Goal: Task Accomplishment & Management: Manage account settings

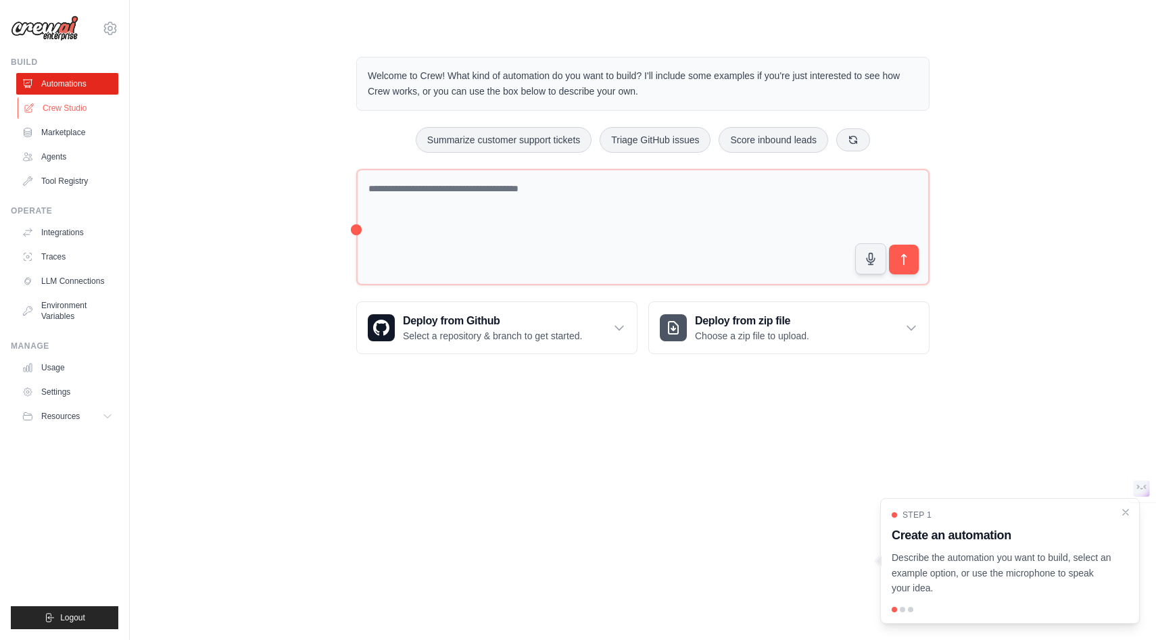
click at [78, 107] on link "Crew Studio" at bounding box center [69, 108] width 102 height 22
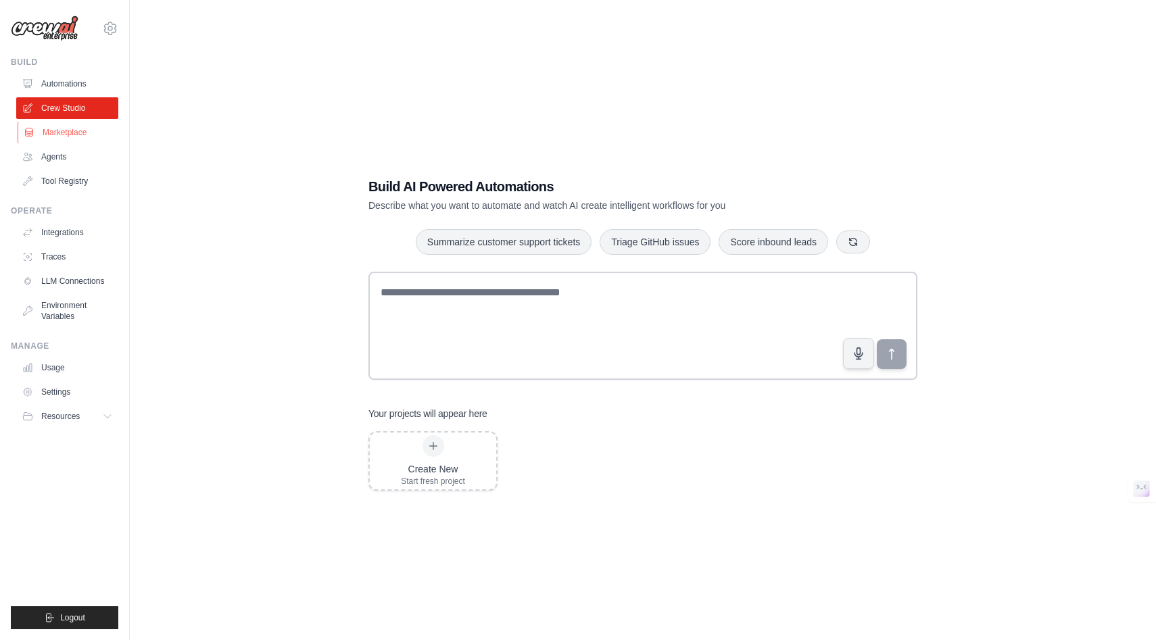
click at [67, 130] on link "Marketplace" at bounding box center [69, 133] width 102 height 22
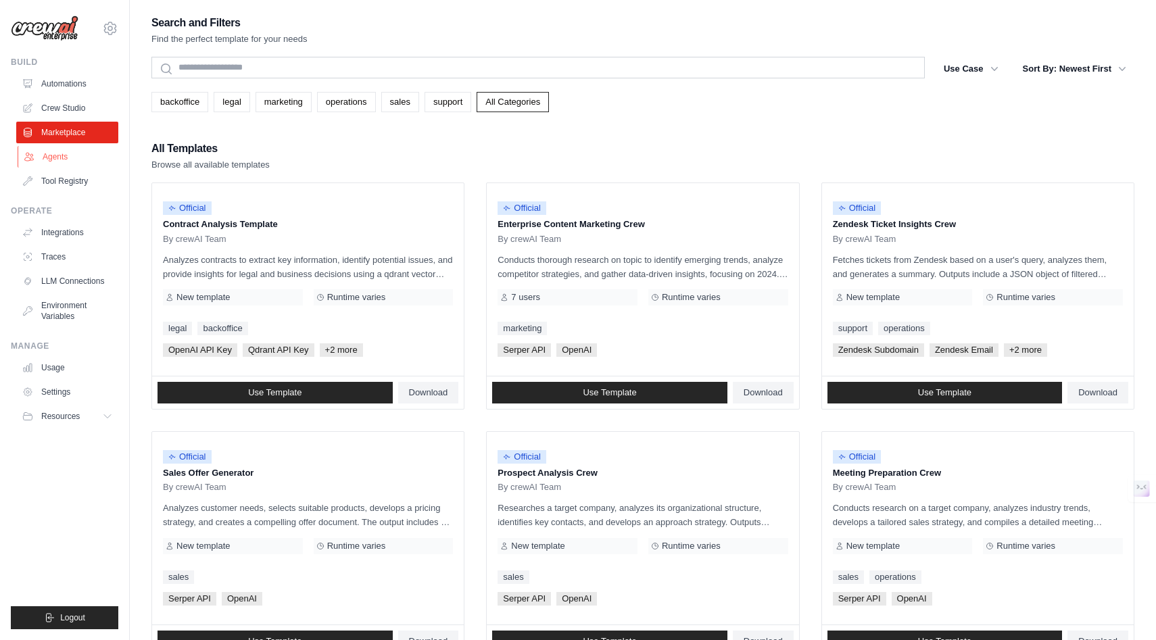
click at [63, 152] on link "Agents" at bounding box center [69, 157] width 102 height 22
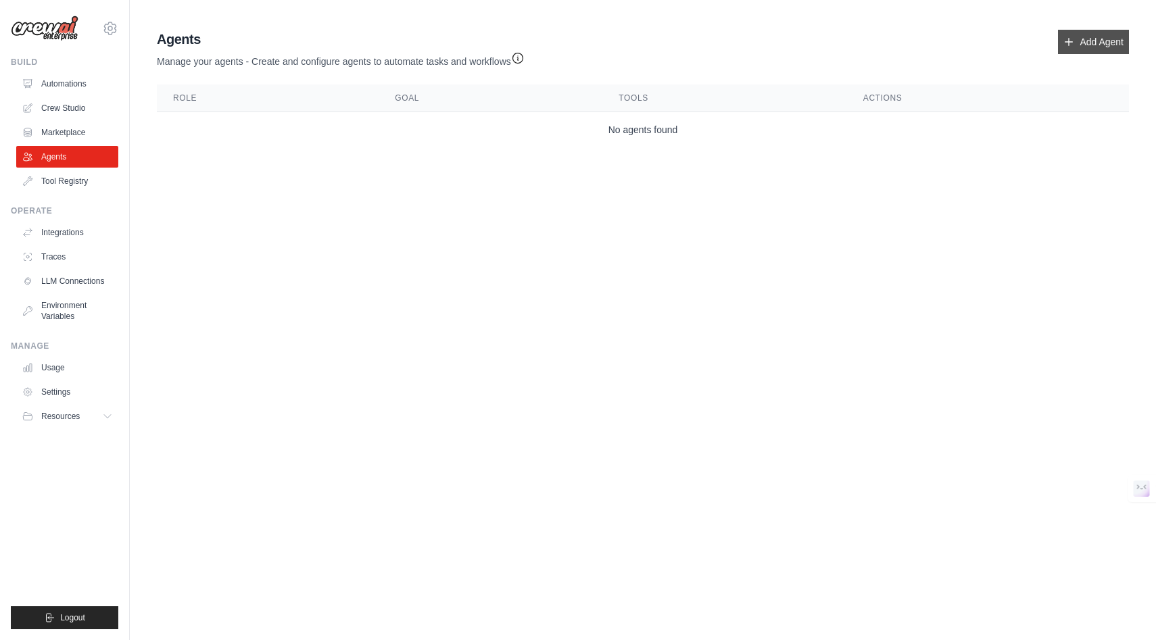
click at [1073, 51] on link "Add Agent" at bounding box center [1093, 42] width 71 height 24
click at [1080, 45] on link "Add Agent" at bounding box center [1093, 42] width 71 height 24
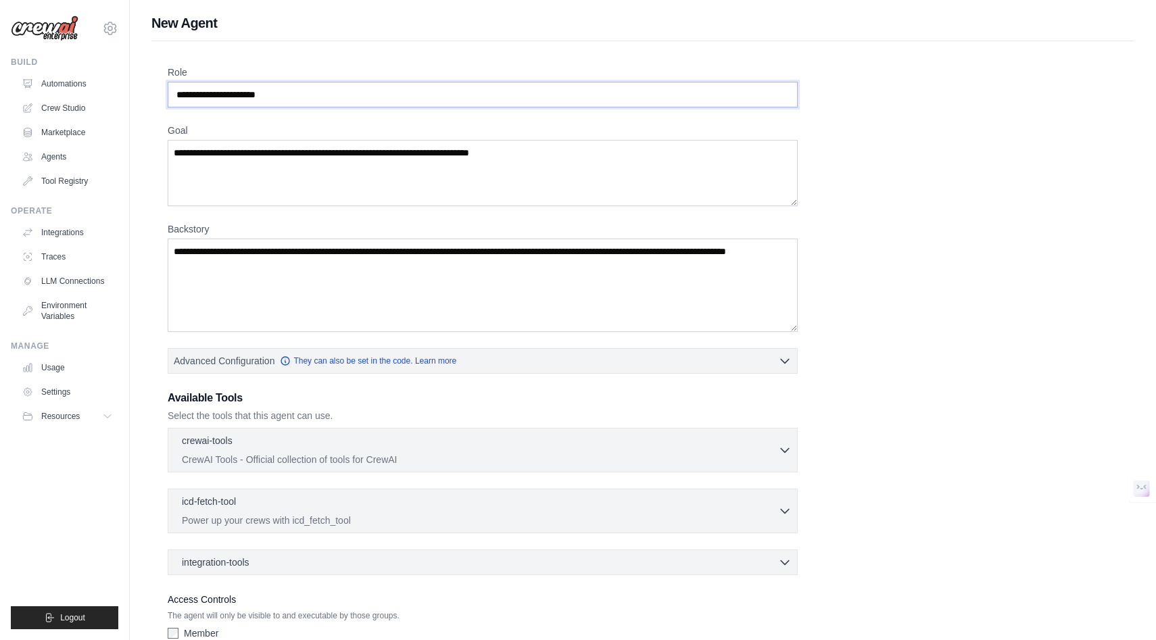
click at [621, 92] on input "Role" at bounding box center [483, 95] width 630 height 26
click at [611, 162] on textarea "Goal" at bounding box center [483, 173] width 630 height 66
click at [611, 260] on textarea "Backstory" at bounding box center [483, 285] width 630 height 93
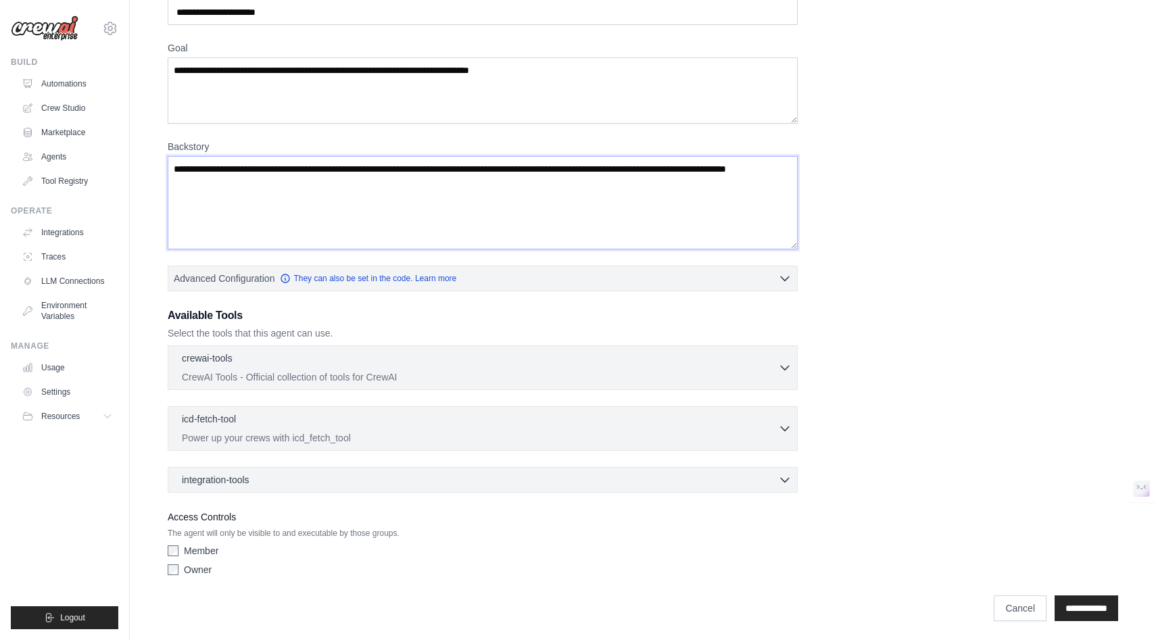
scroll to position [85, 0]
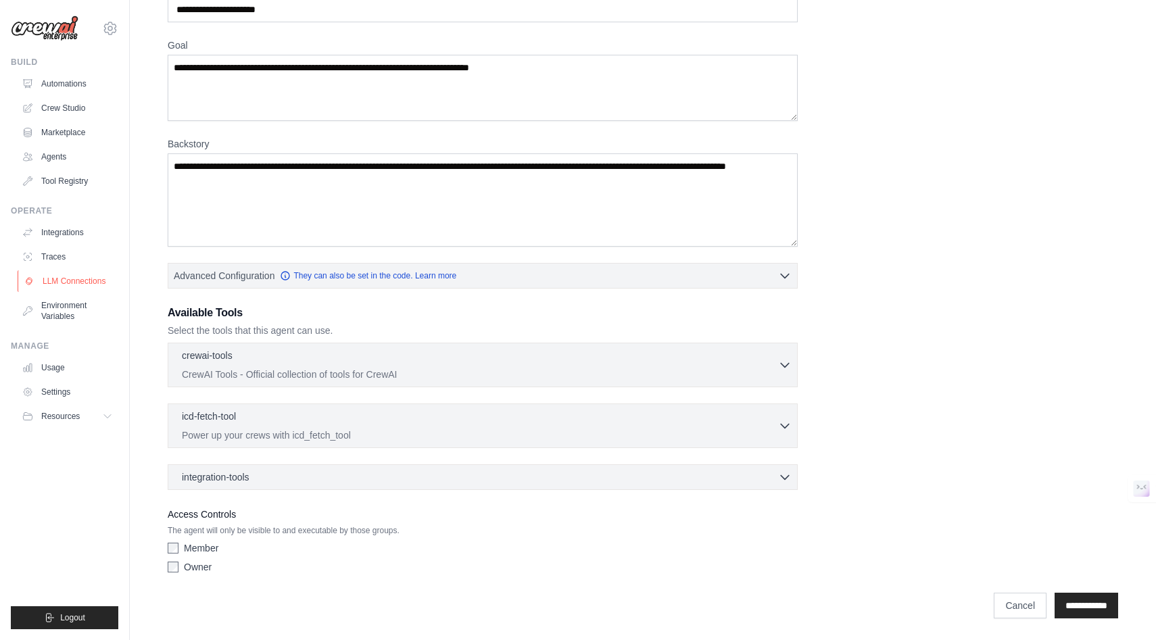
click at [75, 276] on link "LLM Connections" at bounding box center [69, 281] width 102 height 22
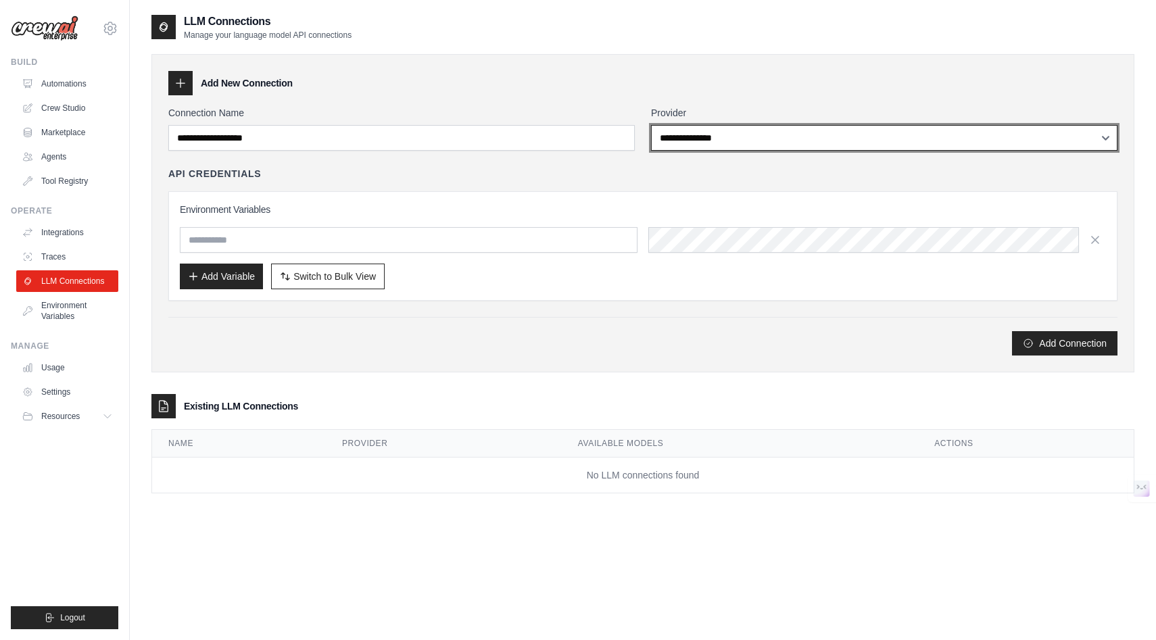
click at [684, 142] on select "**********" at bounding box center [884, 138] width 467 height 26
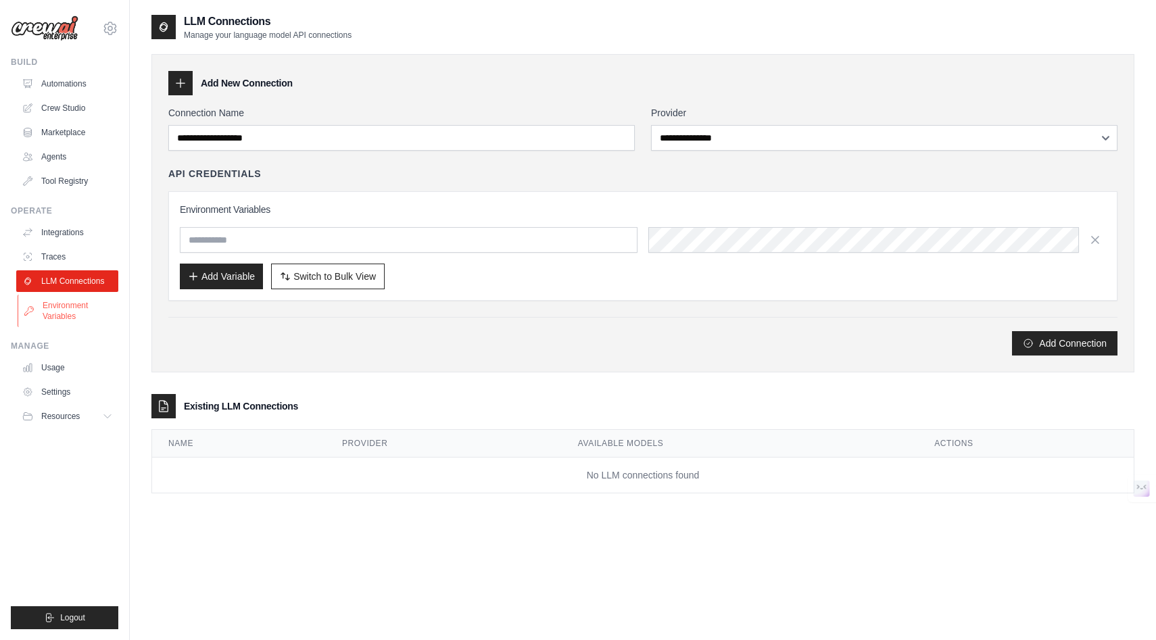
click at [55, 306] on link "Environment Variables" at bounding box center [69, 311] width 102 height 32
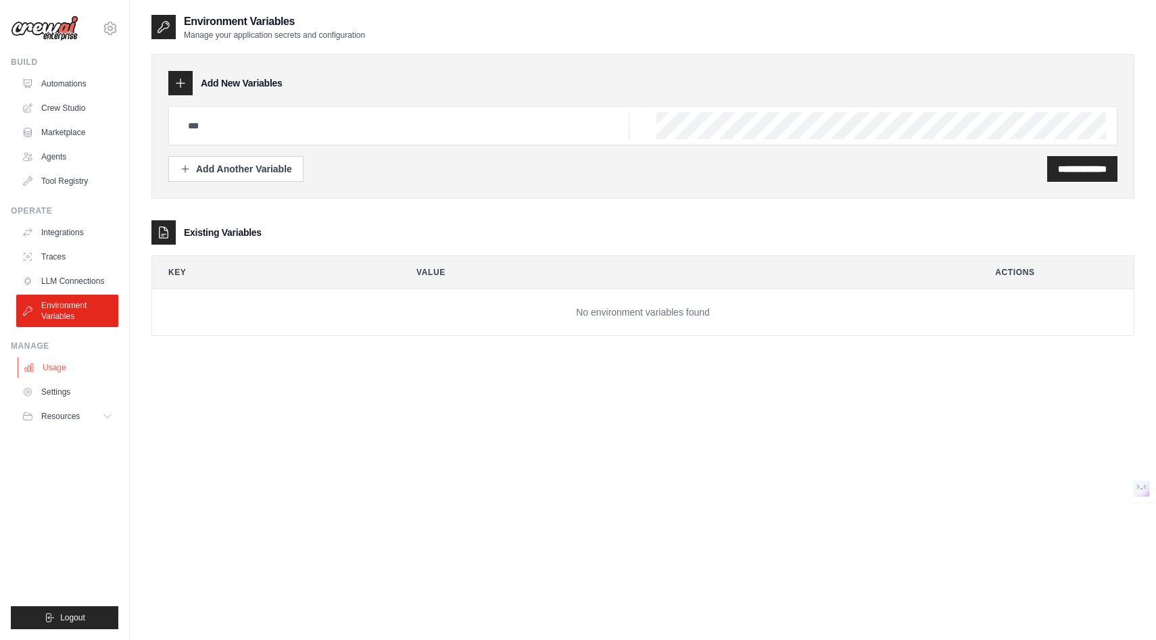
click at [55, 360] on link "Usage" at bounding box center [69, 368] width 102 height 22
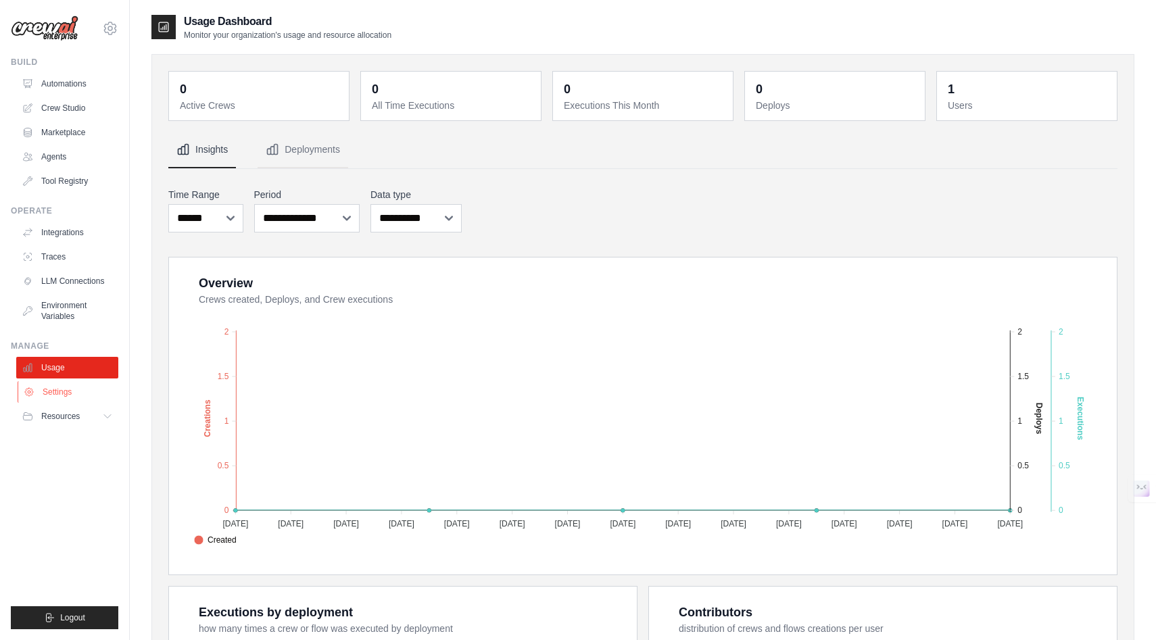
click at [58, 392] on link "Settings" at bounding box center [69, 392] width 102 height 22
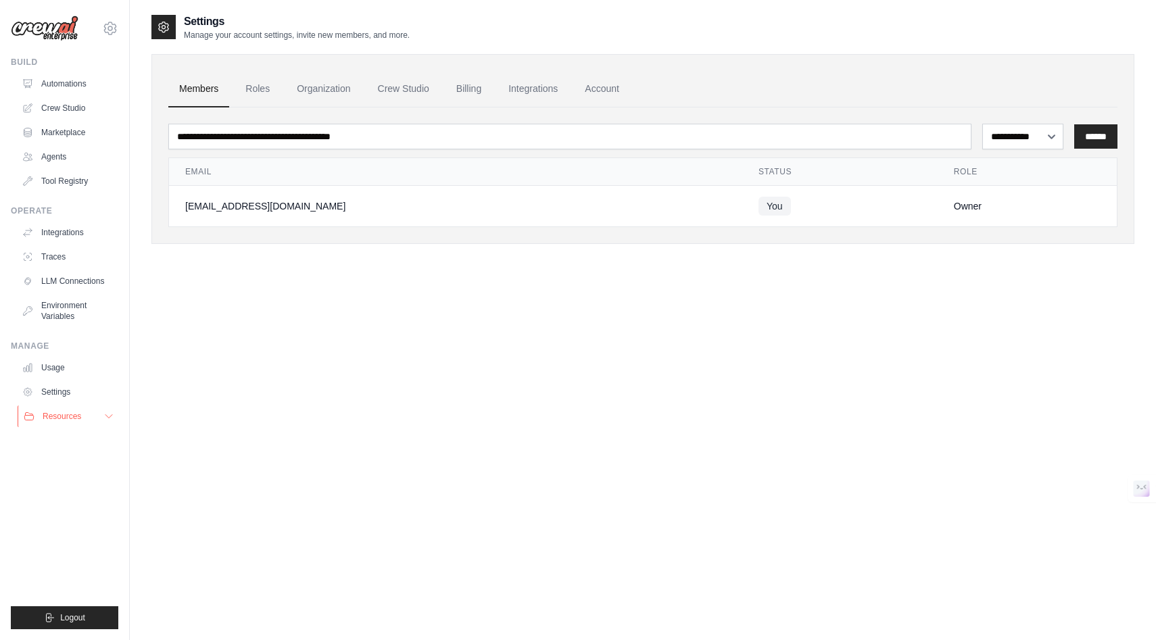
click at [64, 410] on button "Resources" at bounding box center [69, 417] width 102 height 22
click at [58, 170] on ul "Automations Crew Studio Marketplace Agents Tool Registry" at bounding box center [67, 132] width 102 height 119
click at [58, 179] on link "Tool Registry" at bounding box center [69, 181] width 102 height 22
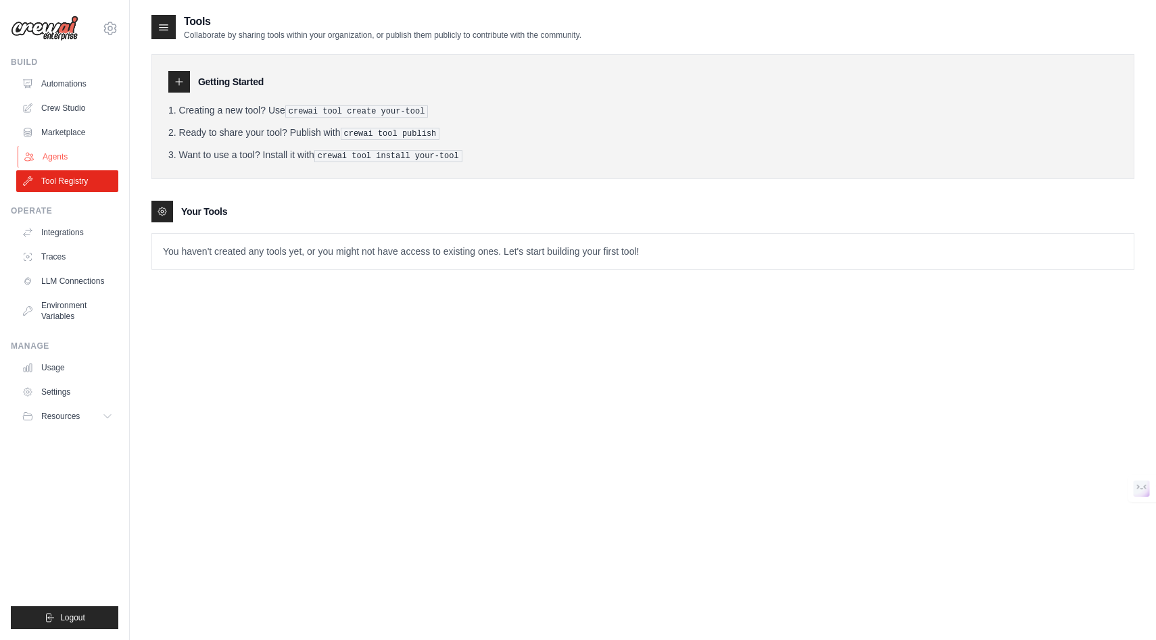
click at [63, 161] on link "Agents" at bounding box center [69, 157] width 102 height 22
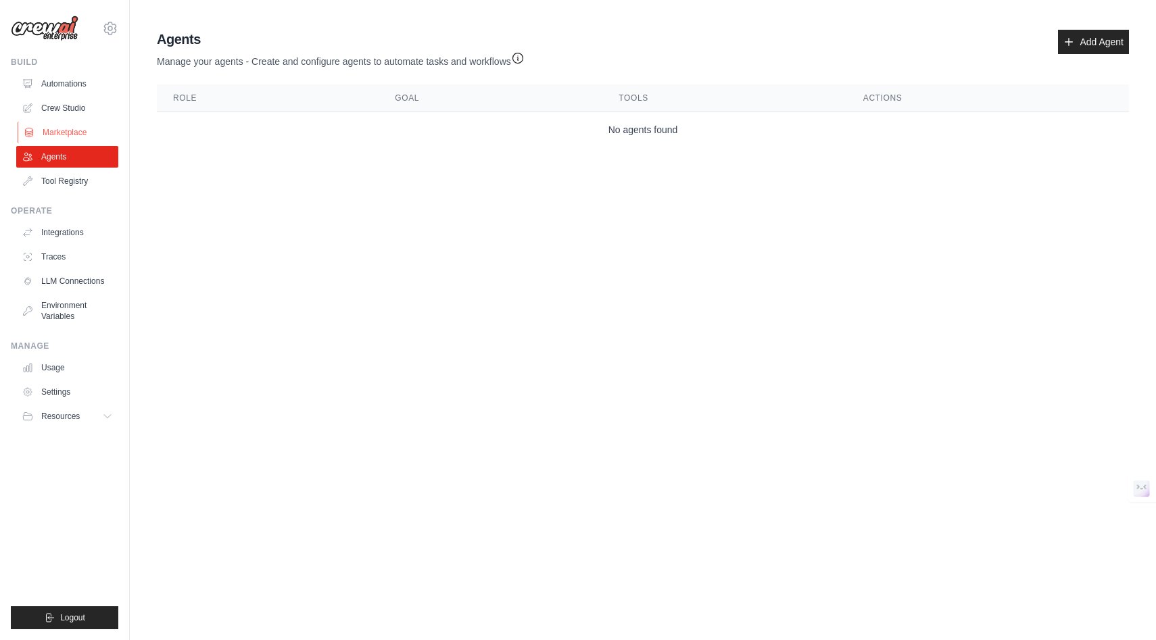
click at [66, 126] on link "Marketplace" at bounding box center [69, 133] width 102 height 22
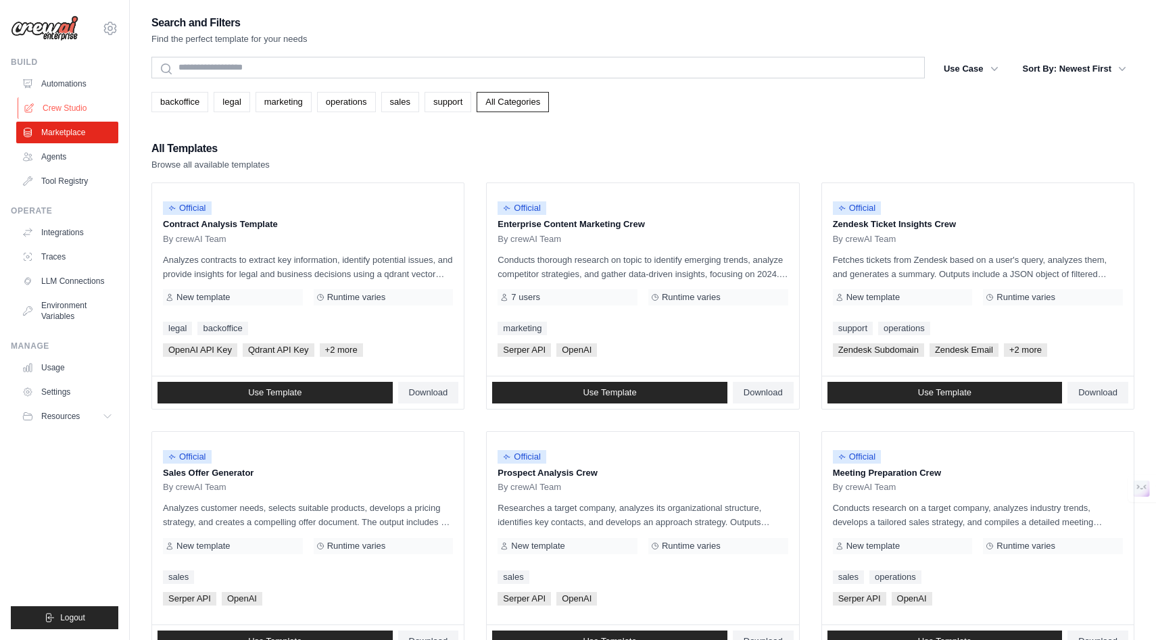
click at [80, 105] on link "Crew Studio" at bounding box center [69, 108] width 102 height 22
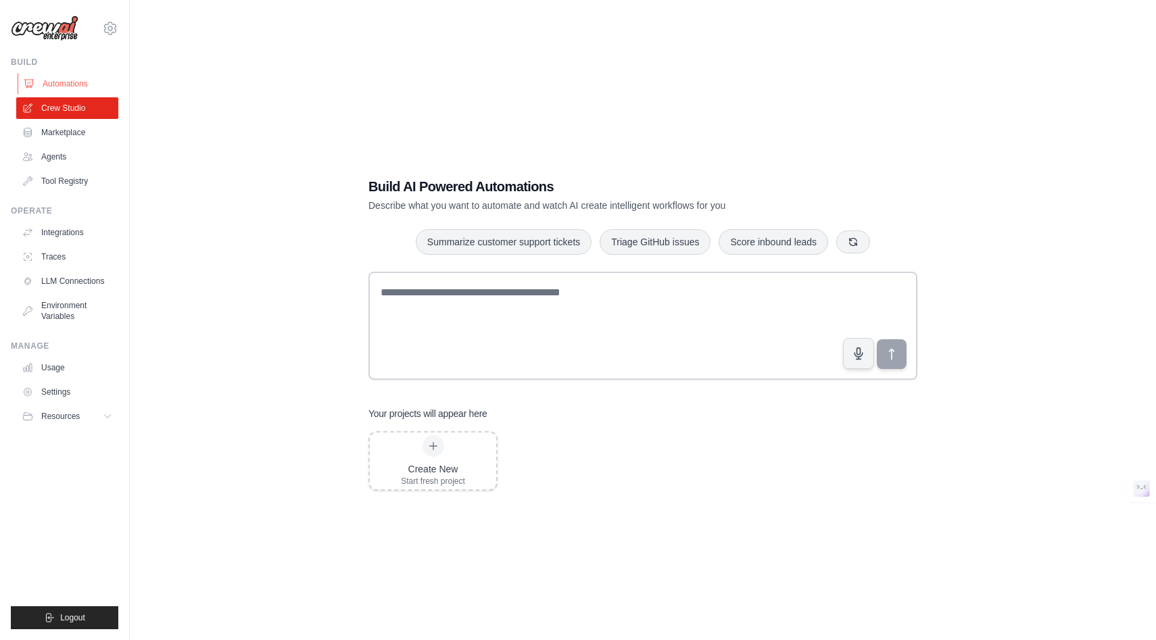
click at [74, 87] on link "Automations" at bounding box center [69, 84] width 102 height 22
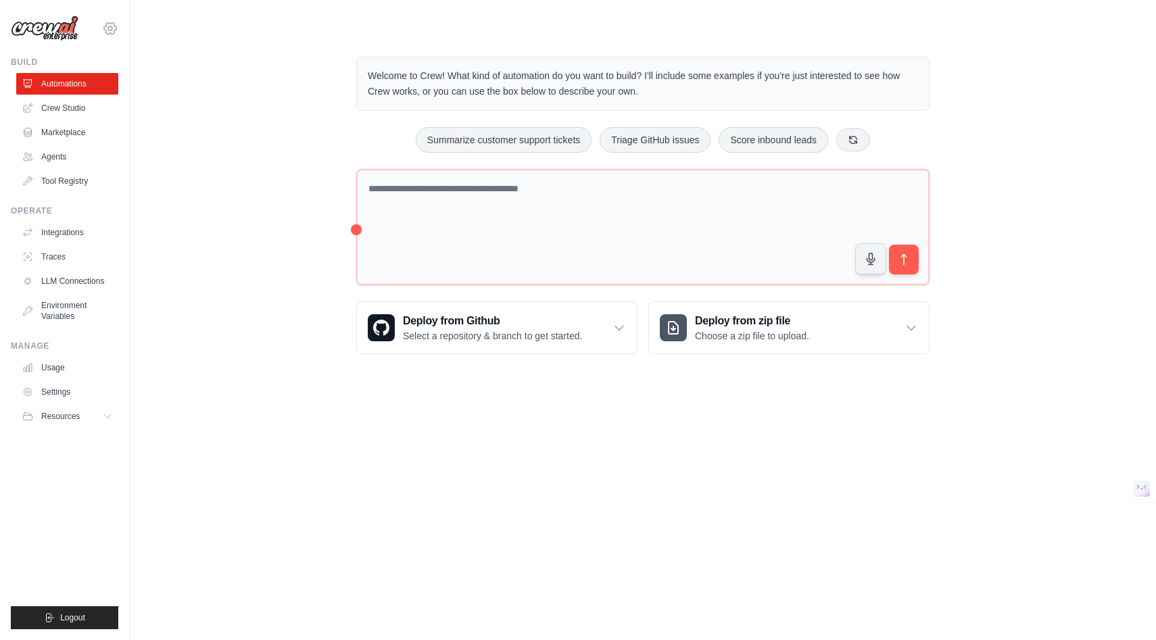
click at [110, 32] on icon at bounding box center [110, 28] width 16 height 16
click at [103, 85] on link "Settings" at bounding box center [110, 91] width 119 height 24
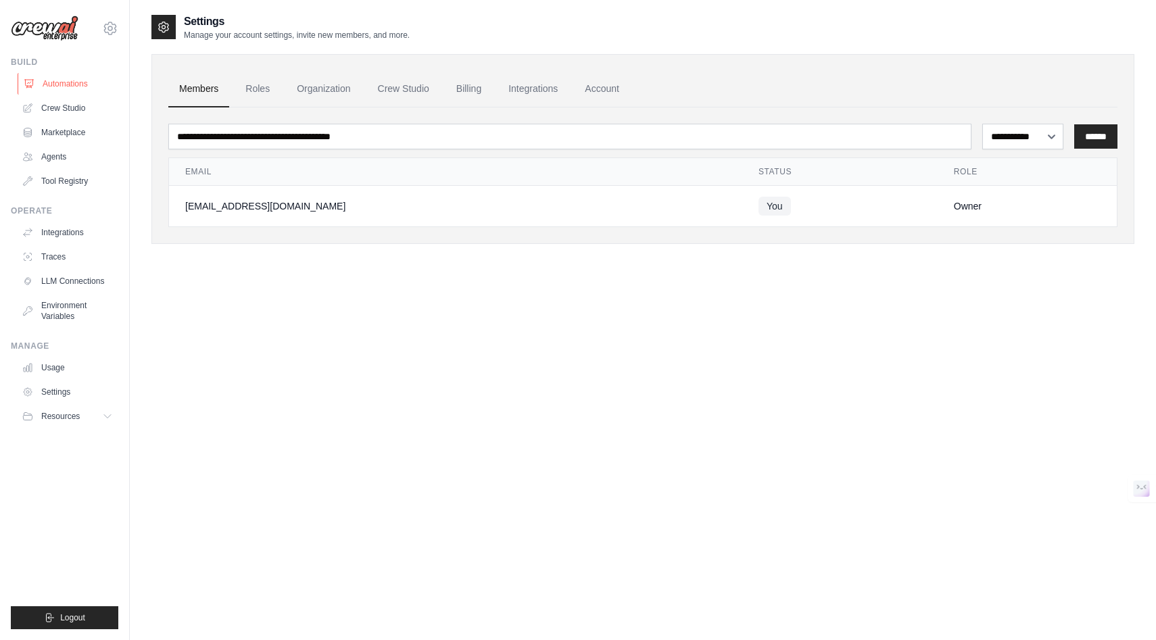
click at [95, 94] on link "Automations" at bounding box center [69, 84] width 102 height 22
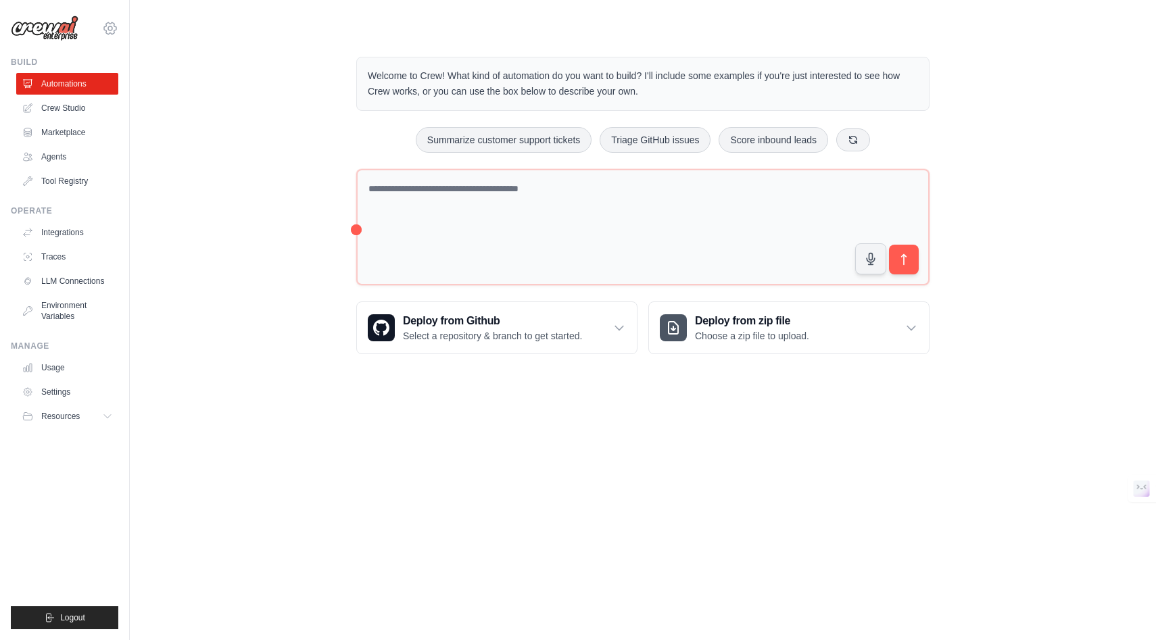
click at [109, 24] on icon at bounding box center [110, 28] width 16 height 16
click at [118, 93] on link "Settings" at bounding box center [110, 91] width 119 height 24
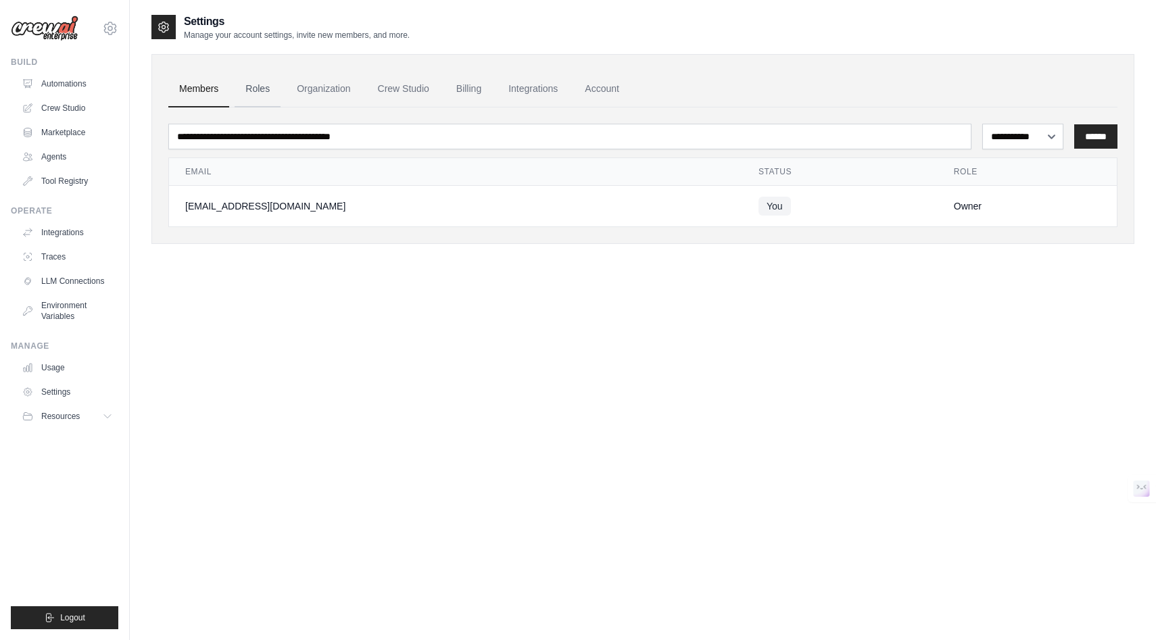
click at [266, 89] on link "Roles" at bounding box center [258, 89] width 46 height 37
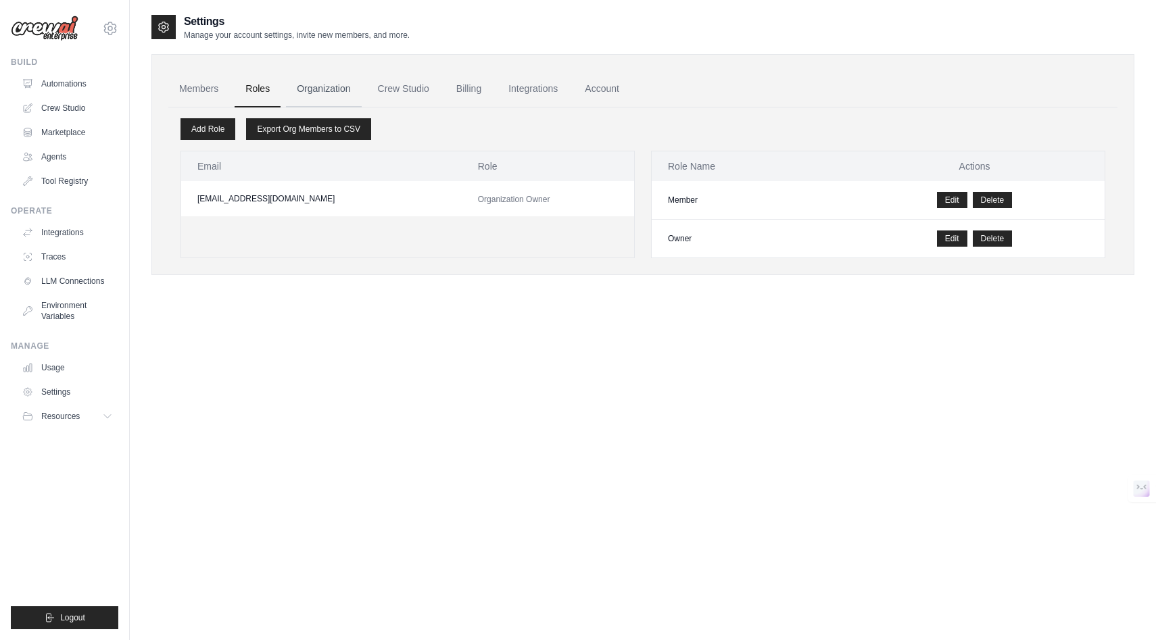
click at [317, 89] on link "Organization" at bounding box center [323, 89] width 75 height 37
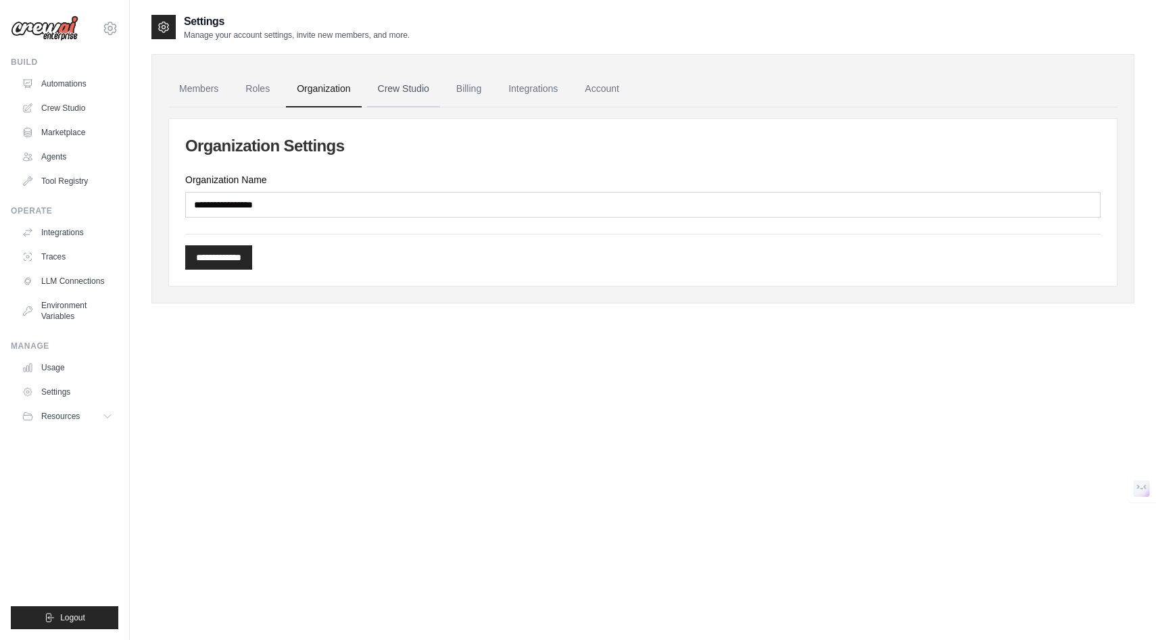
click at [389, 86] on link "Crew Studio" at bounding box center [403, 89] width 73 height 37
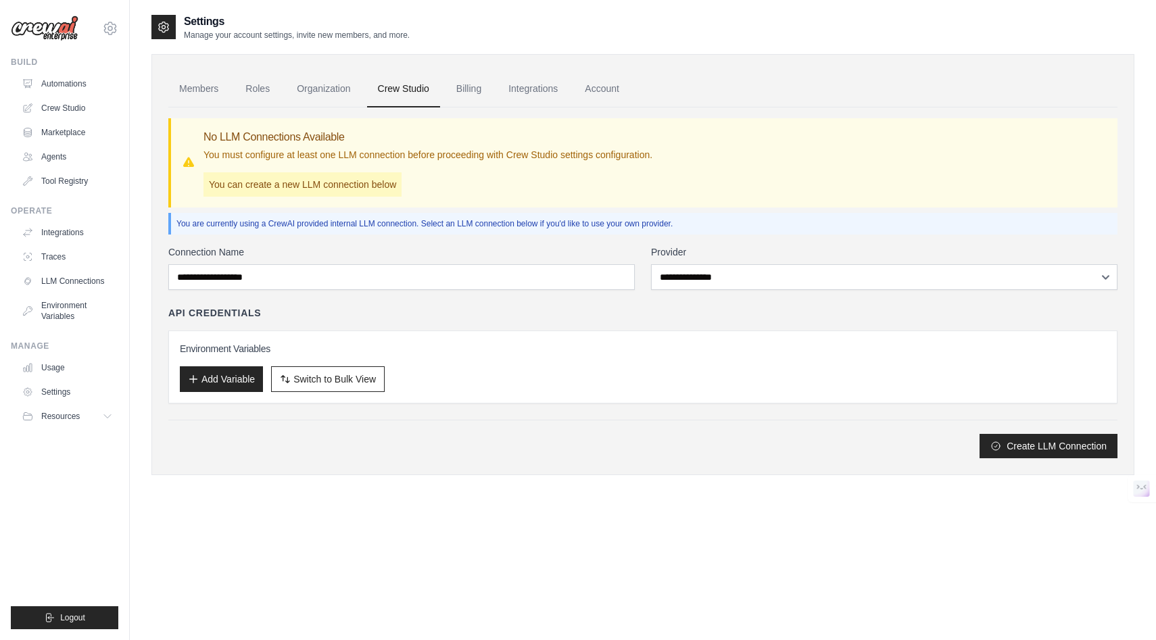
click at [454, 93] on link "Billing" at bounding box center [469, 89] width 47 height 37
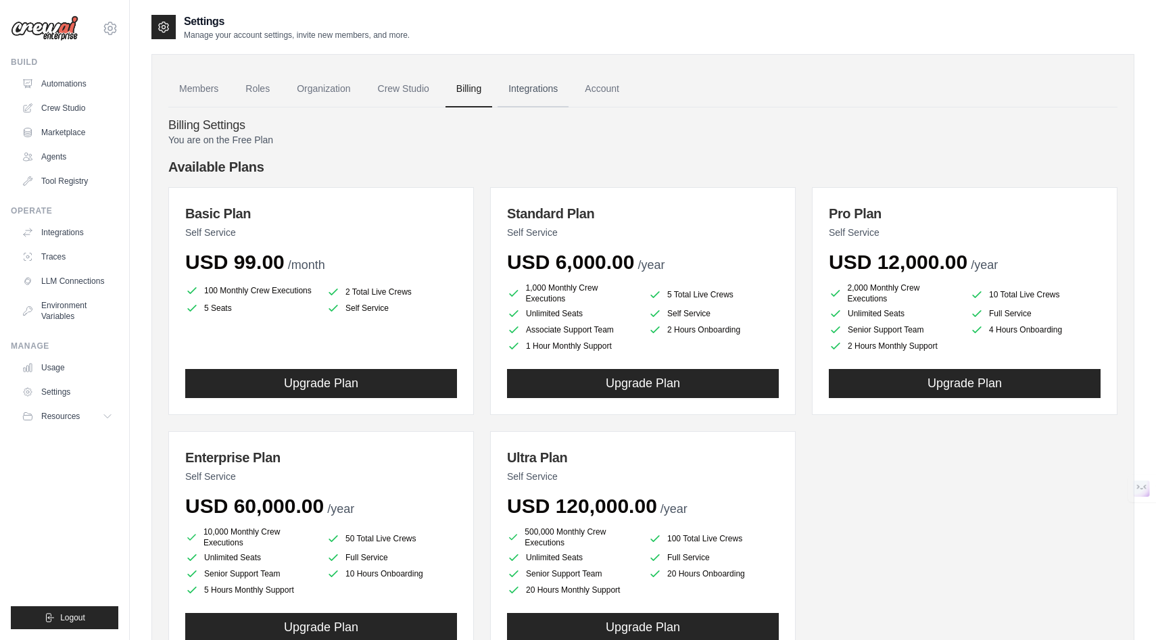
click at [525, 90] on link "Integrations" at bounding box center [533, 89] width 71 height 37
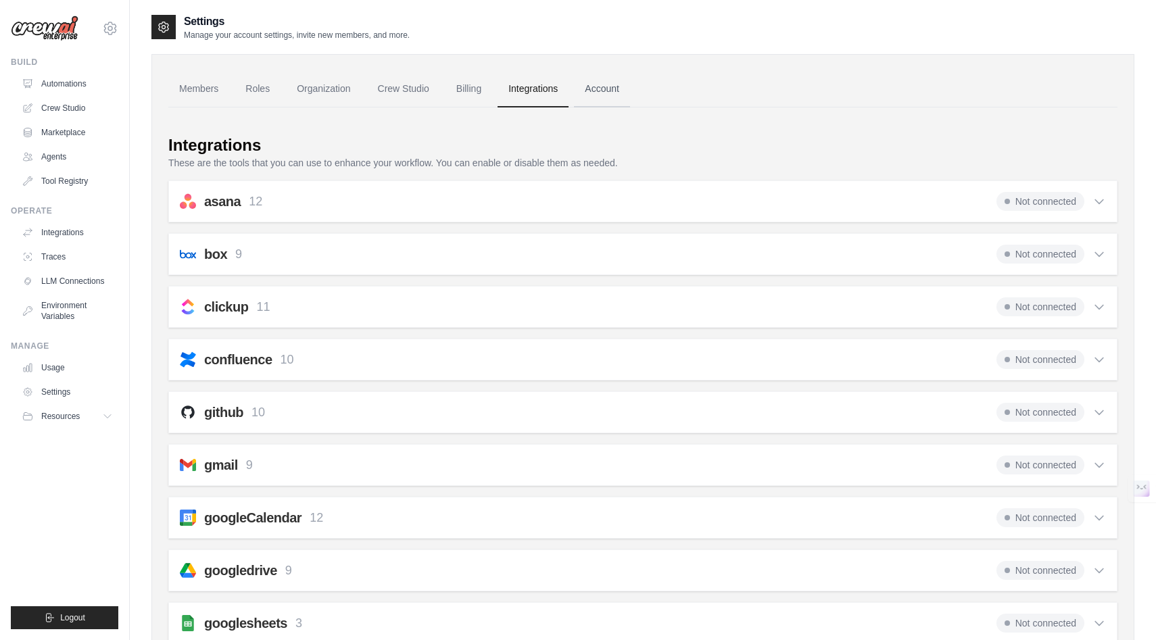
click at [609, 96] on link "Account" at bounding box center [602, 89] width 56 height 37
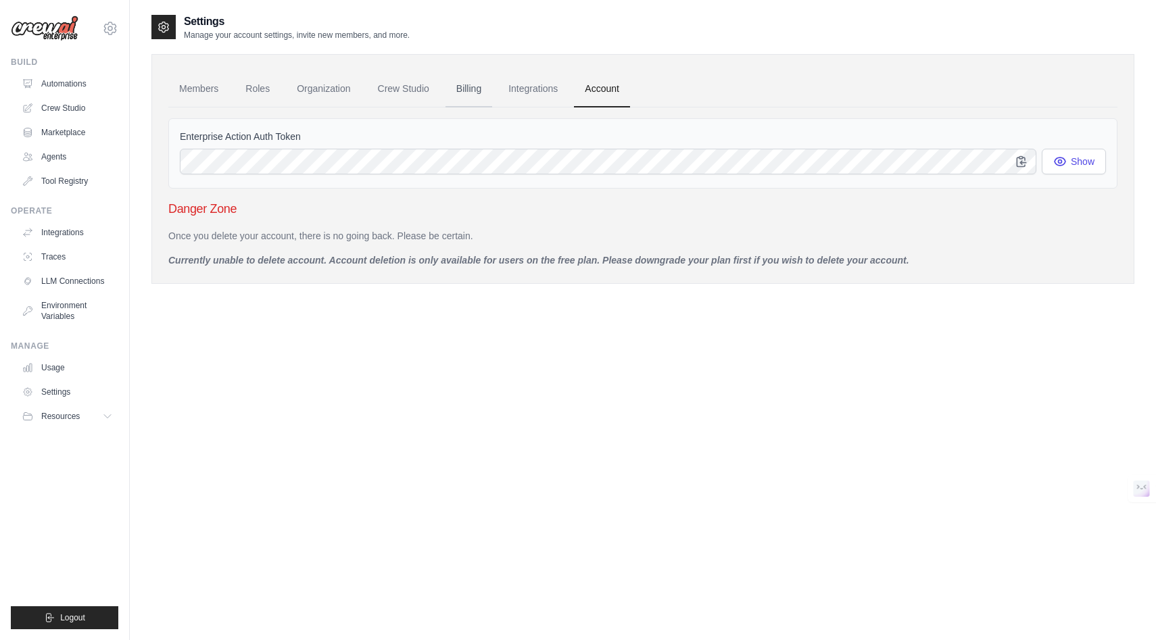
click at [453, 92] on link "Billing" at bounding box center [469, 89] width 47 height 37
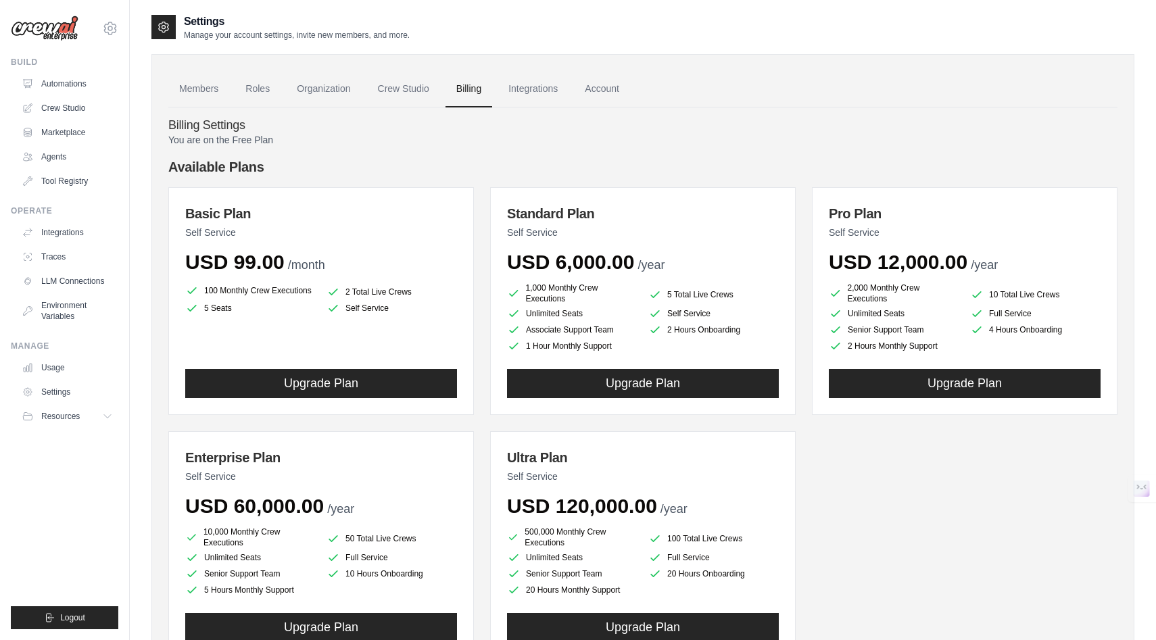
click at [254, 140] on p "You are on the Free Plan" at bounding box center [642, 140] width 949 height 14
click at [399, 87] on link "Crew Studio" at bounding box center [403, 89] width 73 height 37
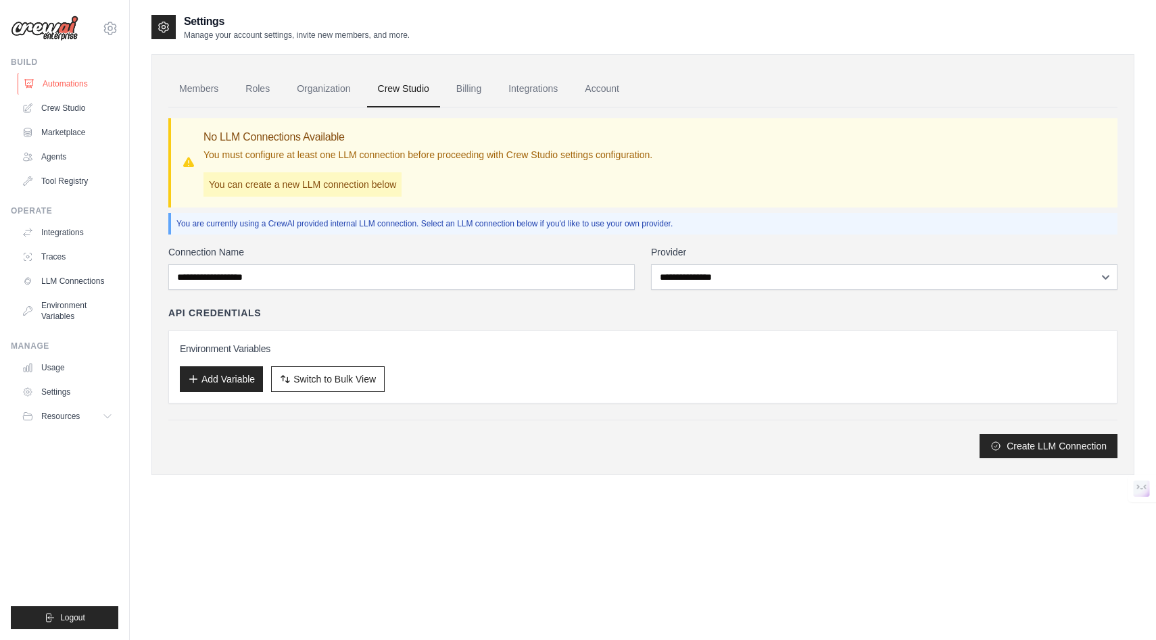
click at [75, 79] on link "Automations" at bounding box center [69, 84] width 102 height 22
